Goal: Information Seeking & Learning: Learn about a topic

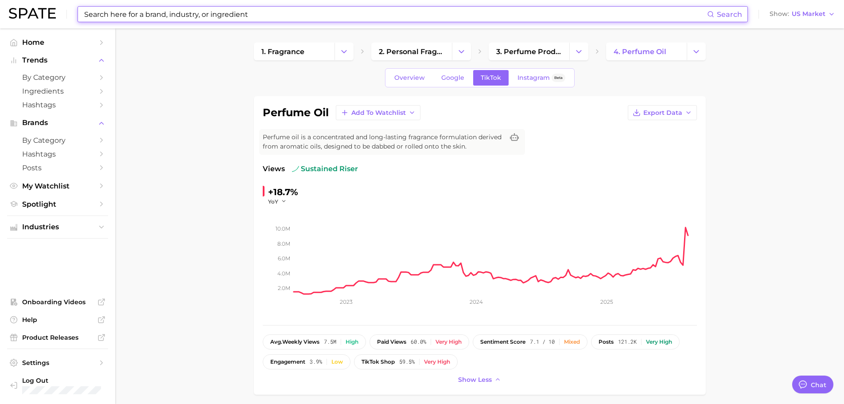
click at [229, 19] on input at bounding box center [395, 14] width 624 height 15
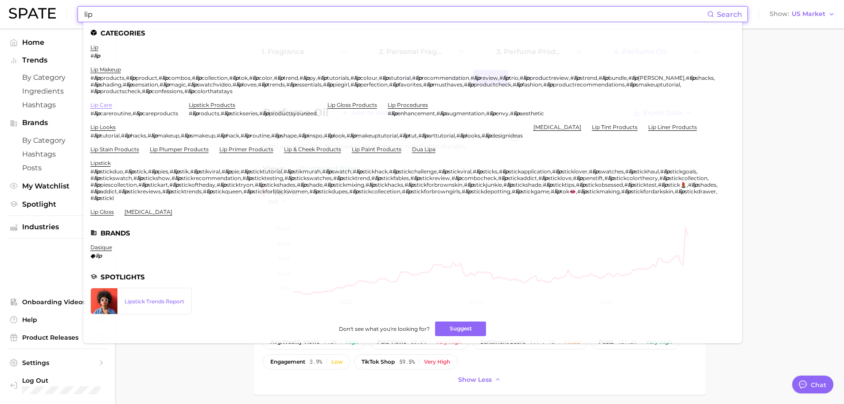
type input "lip"
click at [96, 105] on link "lip care" at bounding box center [101, 104] width 22 height 7
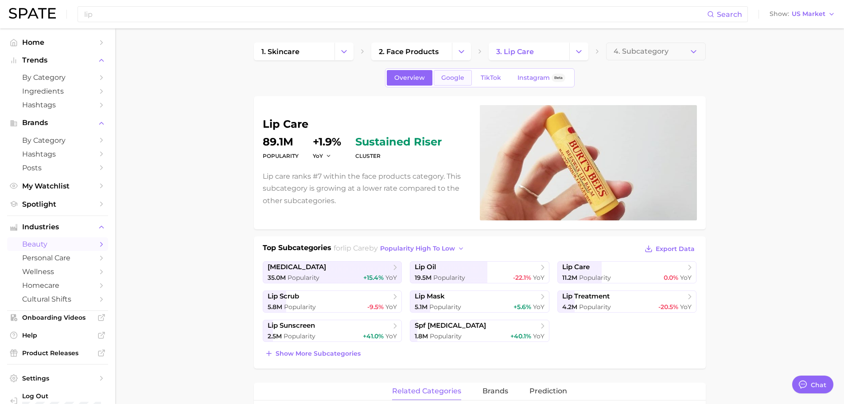
click at [446, 80] on span "Google" at bounding box center [452, 78] width 23 height 8
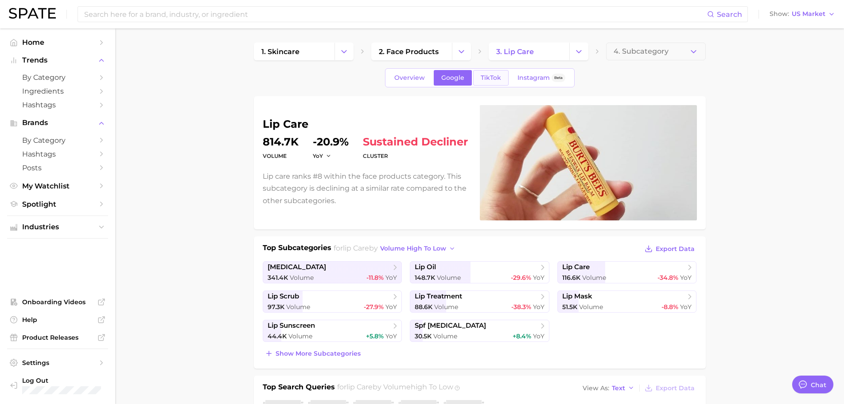
click at [490, 82] on link "TikTok" at bounding box center [490, 78] width 35 height 16
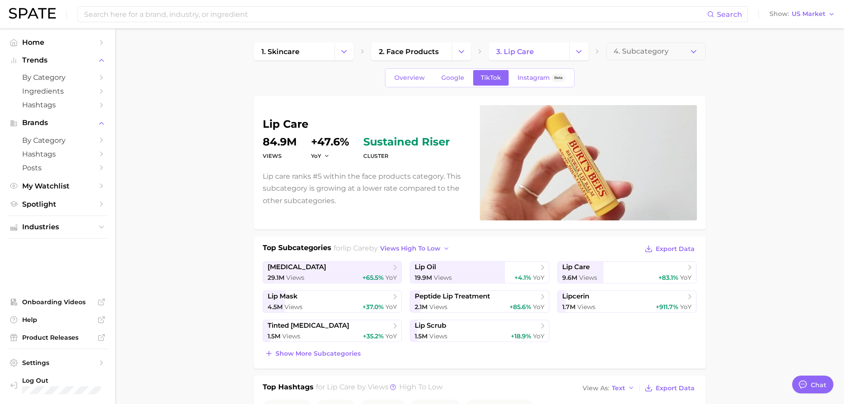
click at [274, 154] on dt "Views" at bounding box center [280, 156] width 34 height 11
click at [326, 155] on polyline "button" at bounding box center [326, 155] width 3 height 1
click at [270, 154] on dt "Views" at bounding box center [280, 156] width 34 height 11
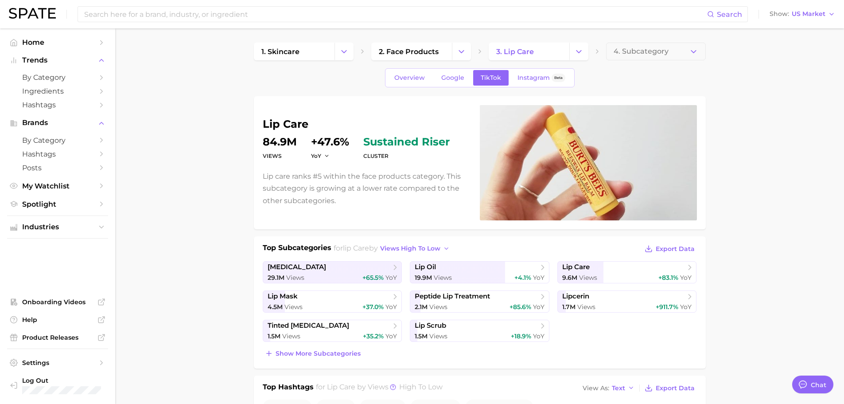
click at [300, 183] on p "Lip care ranks #5 within the face products category. This subcategory is growin…" at bounding box center [366, 188] width 206 height 36
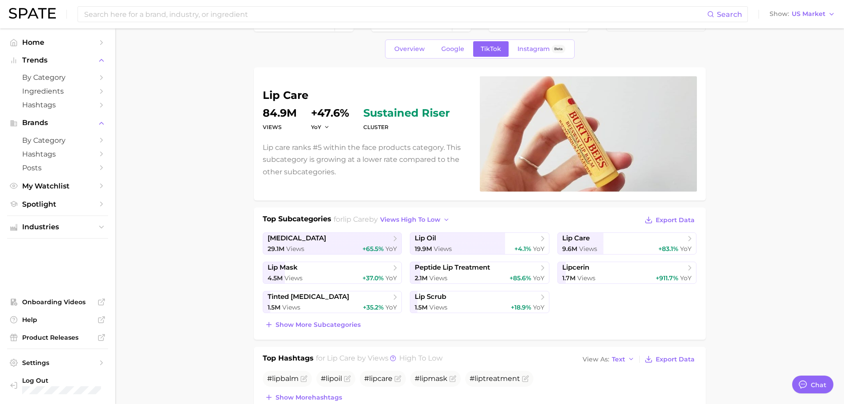
scroll to position [44, 0]
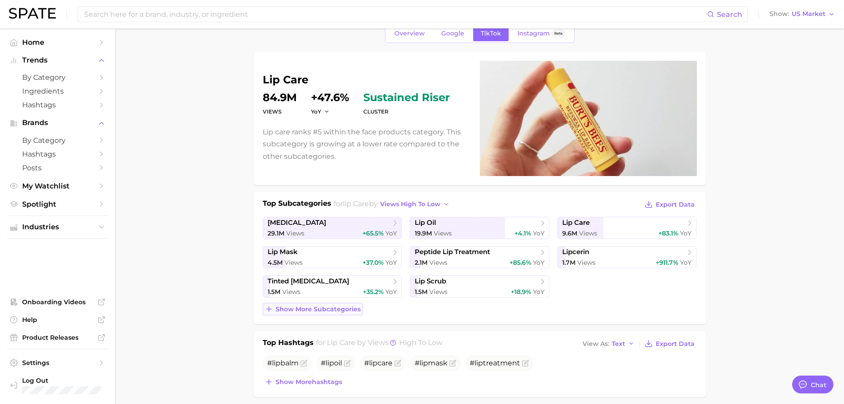
click at [334, 308] on span "Show more subcategories" at bounding box center [318, 309] width 85 height 8
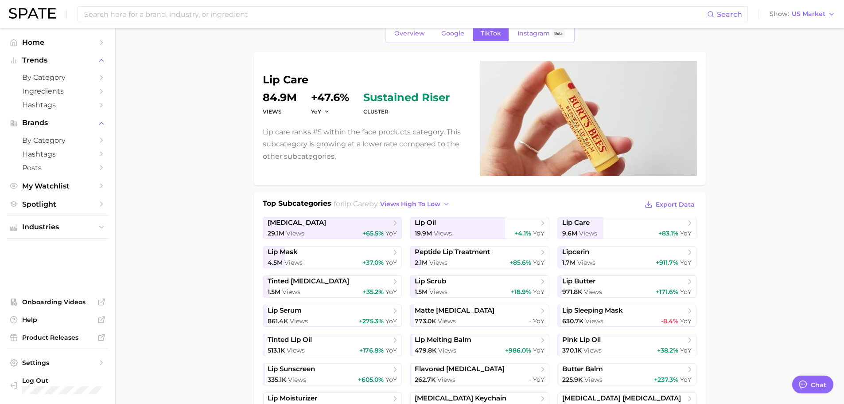
scroll to position [0, 0]
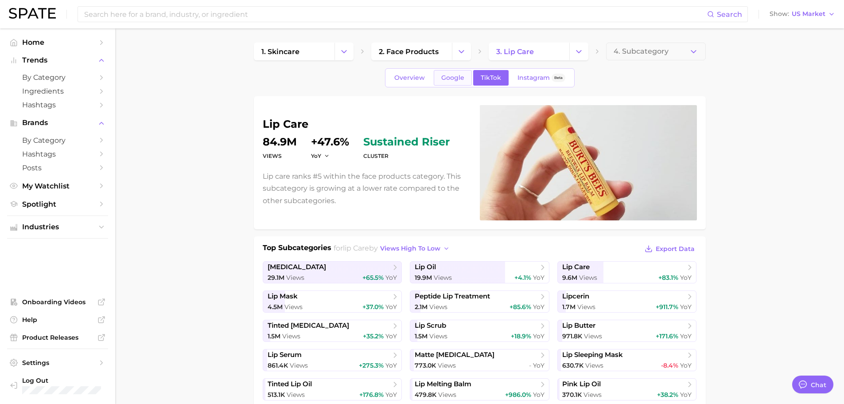
click at [447, 78] on span "Google" at bounding box center [452, 78] width 23 height 8
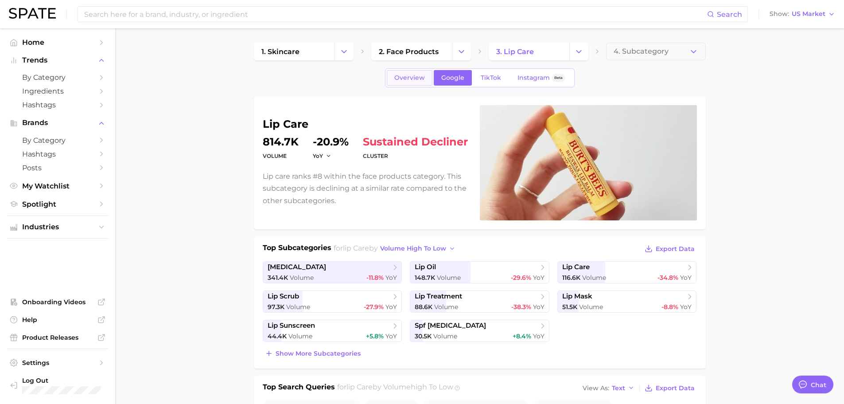
click at [391, 77] on link "Overview" at bounding box center [410, 78] width 46 height 16
